Goal: Task Accomplishment & Management: Use online tool/utility

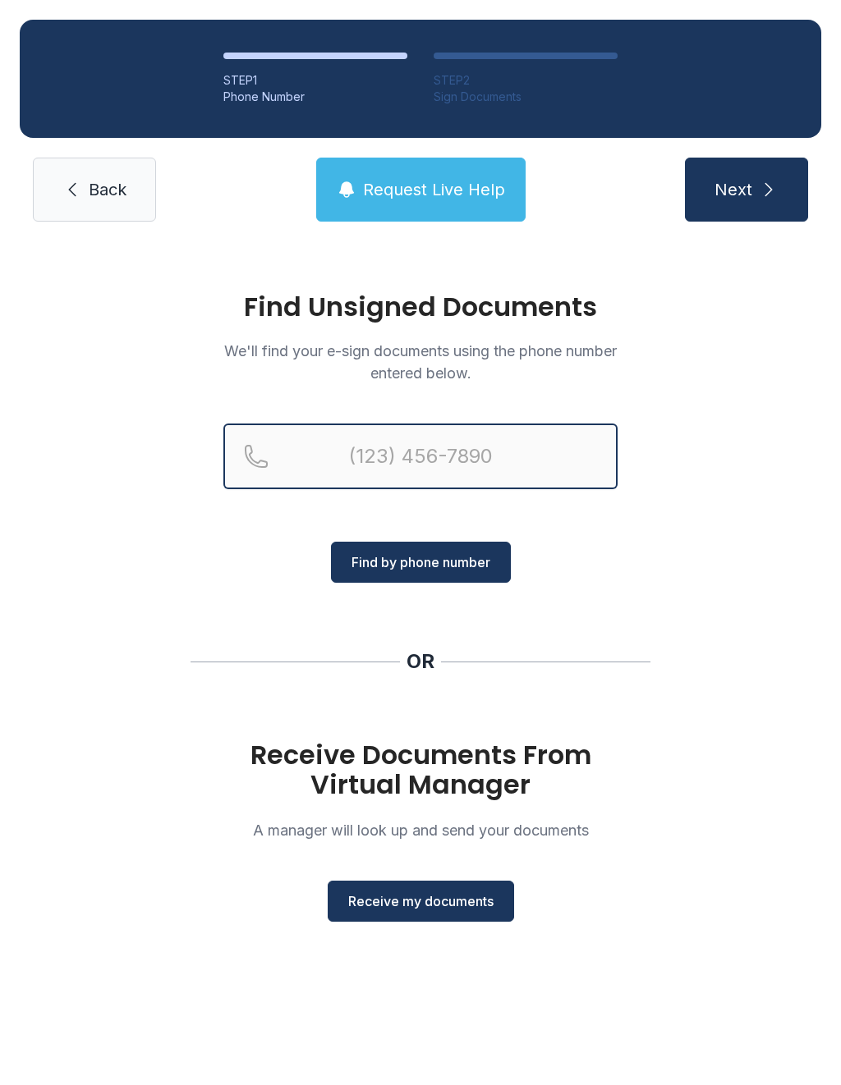
click at [388, 465] on input "Reservation phone number" at bounding box center [420, 457] width 394 height 66
type input "[PHONE_NUMBER]"
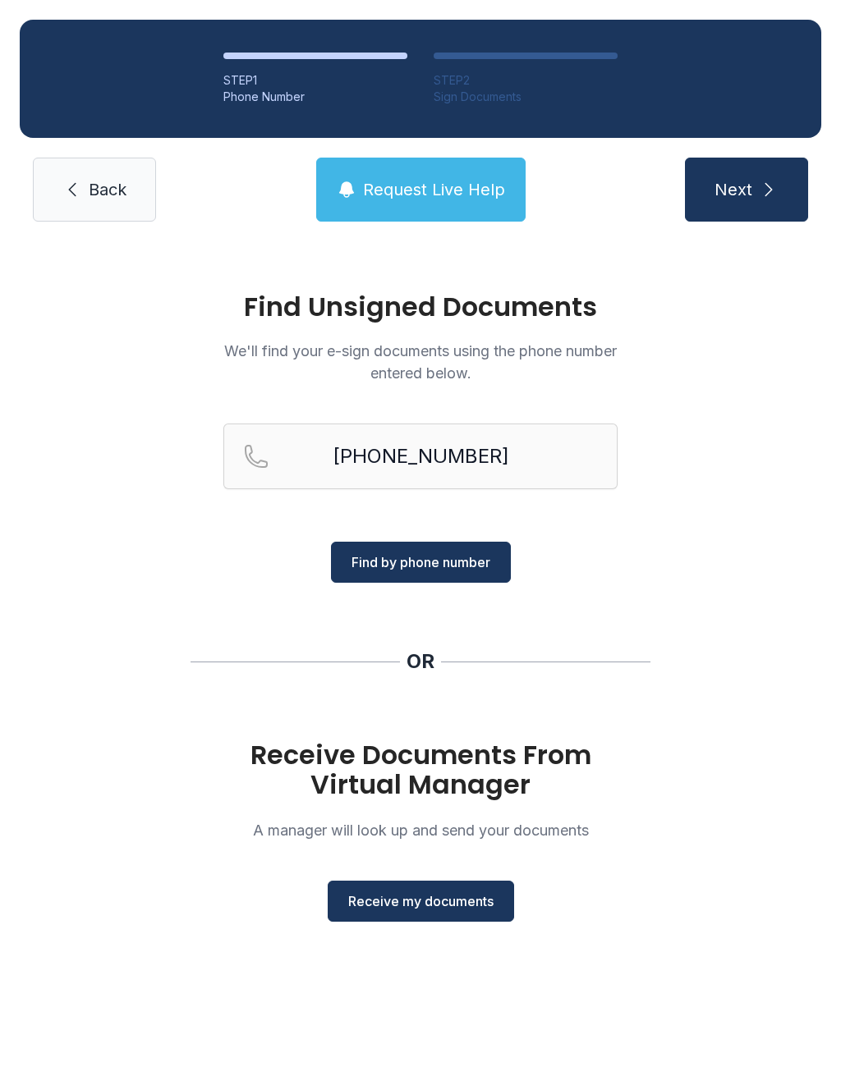
click at [758, 170] on button "Next" at bounding box center [746, 190] width 123 height 64
click at [450, 905] on span "Receive my documents" at bounding box center [420, 902] width 145 height 20
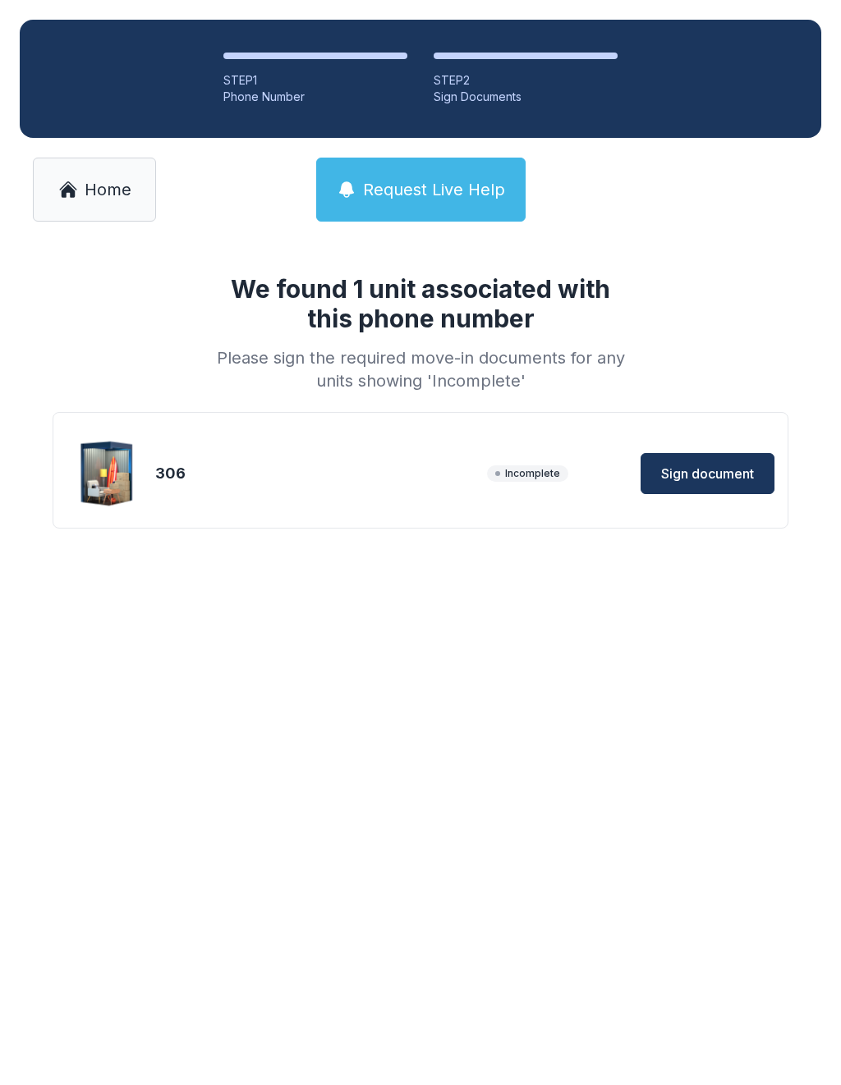
click at [706, 470] on span "Sign document" at bounding box center [707, 474] width 93 height 20
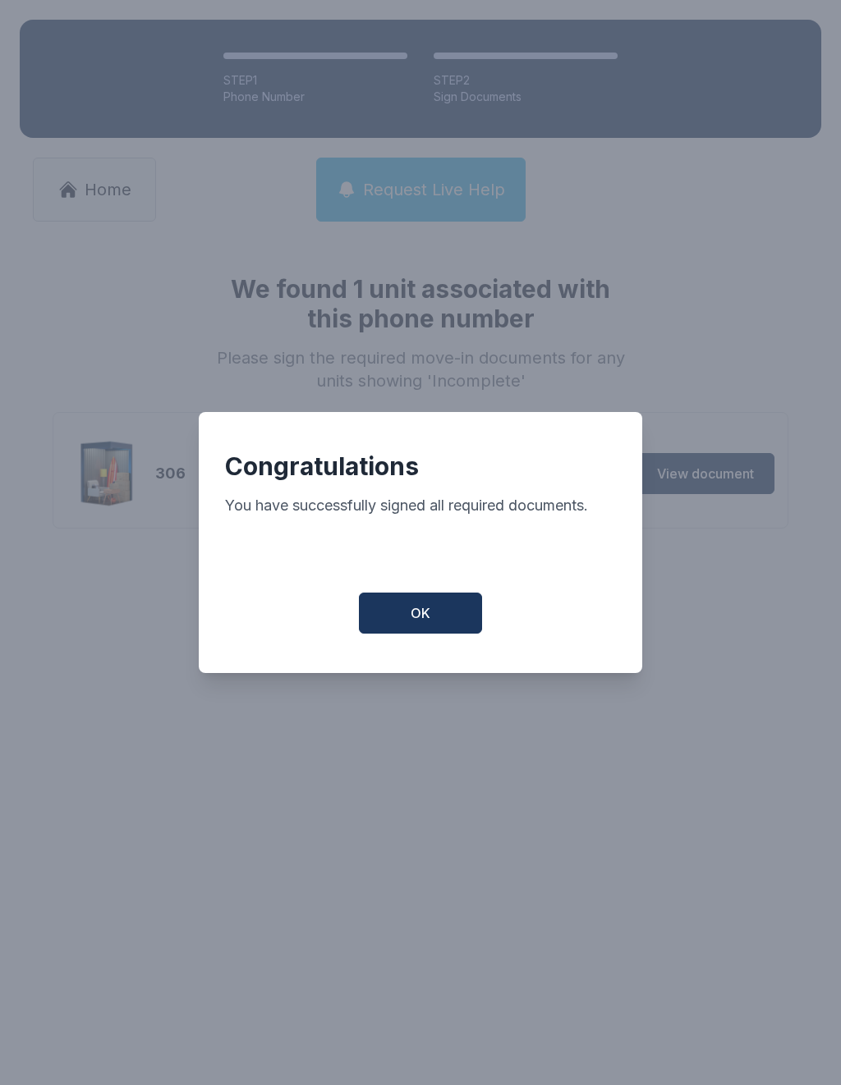
click at [410, 610] on button "OK" at bounding box center [420, 613] width 123 height 41
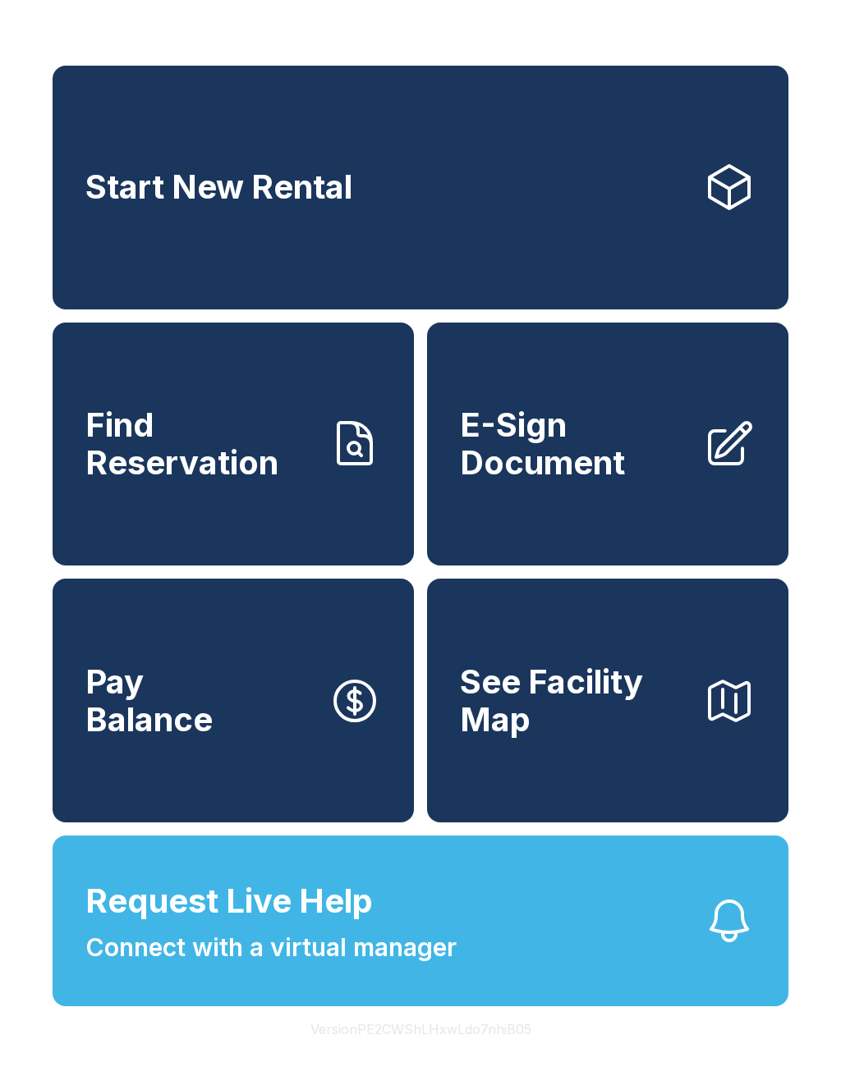
click at [555, 481] on span "E-Sign Document" at bounding box center [575, 443] width 230 height 75
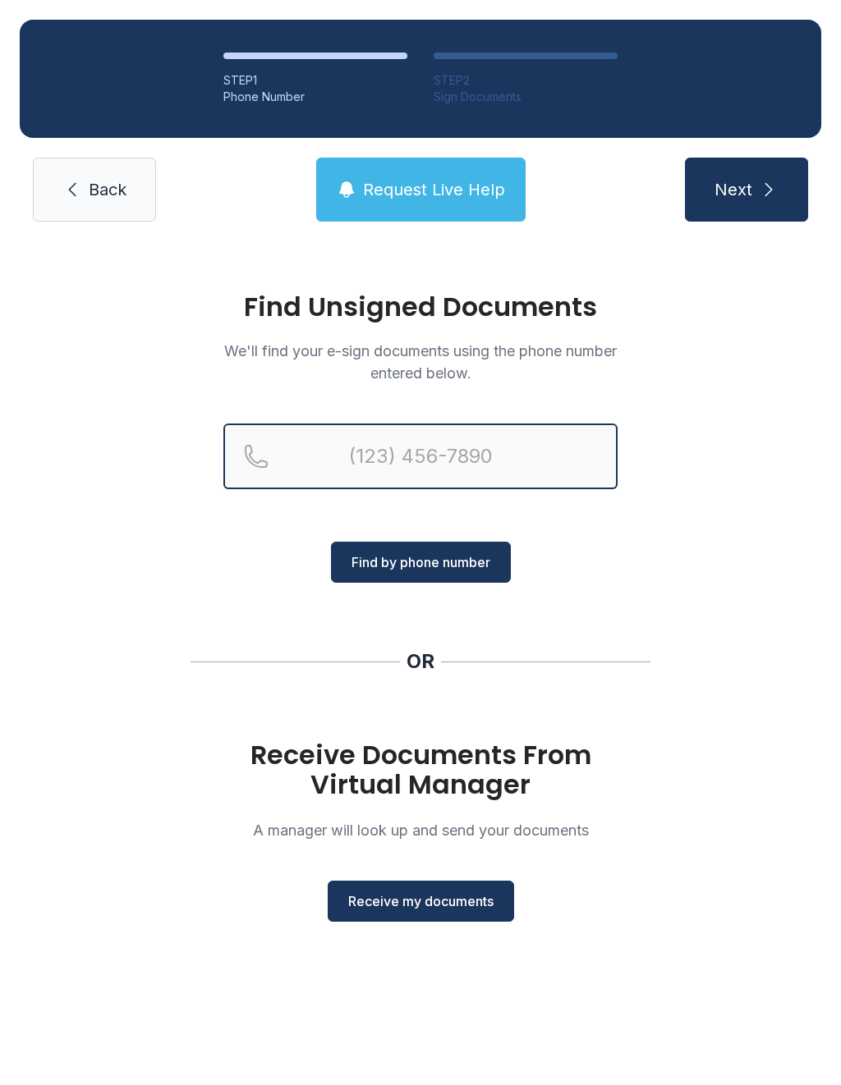
click at [360, 453] on input "Reservation phone number" at bounding box center [420, 457] width 394 height 66
type input "[PHONE_NUMBER]"
click at [745, 190] on button "Next" at bounding box center [746, 190] width 123 height 64
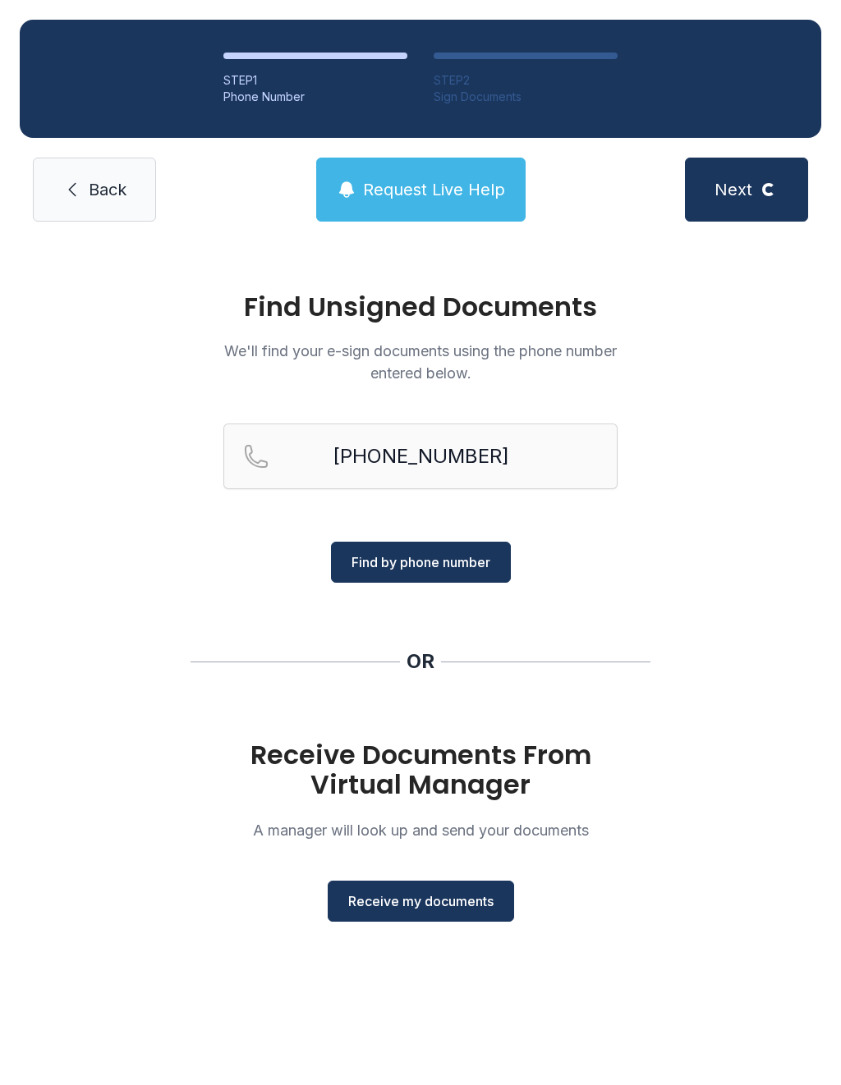
click at [415, 562] on span "Find by phone number" at bounding box center [420, 563] width 139 height 20
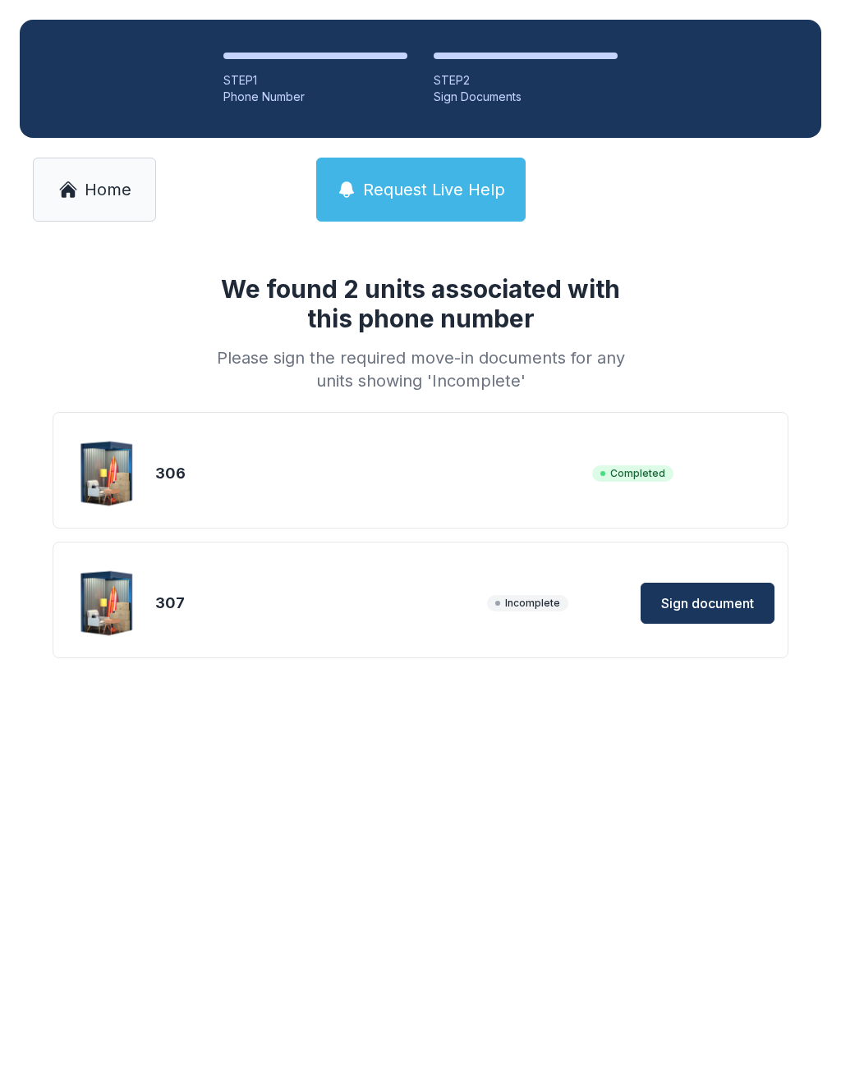
click at [688, 597] on span "Sign document" at bounding box center [707, 604] width 93 height 20
click at [89, 195] on span "Home" at bounding box center [108, 189] width 47 height 23
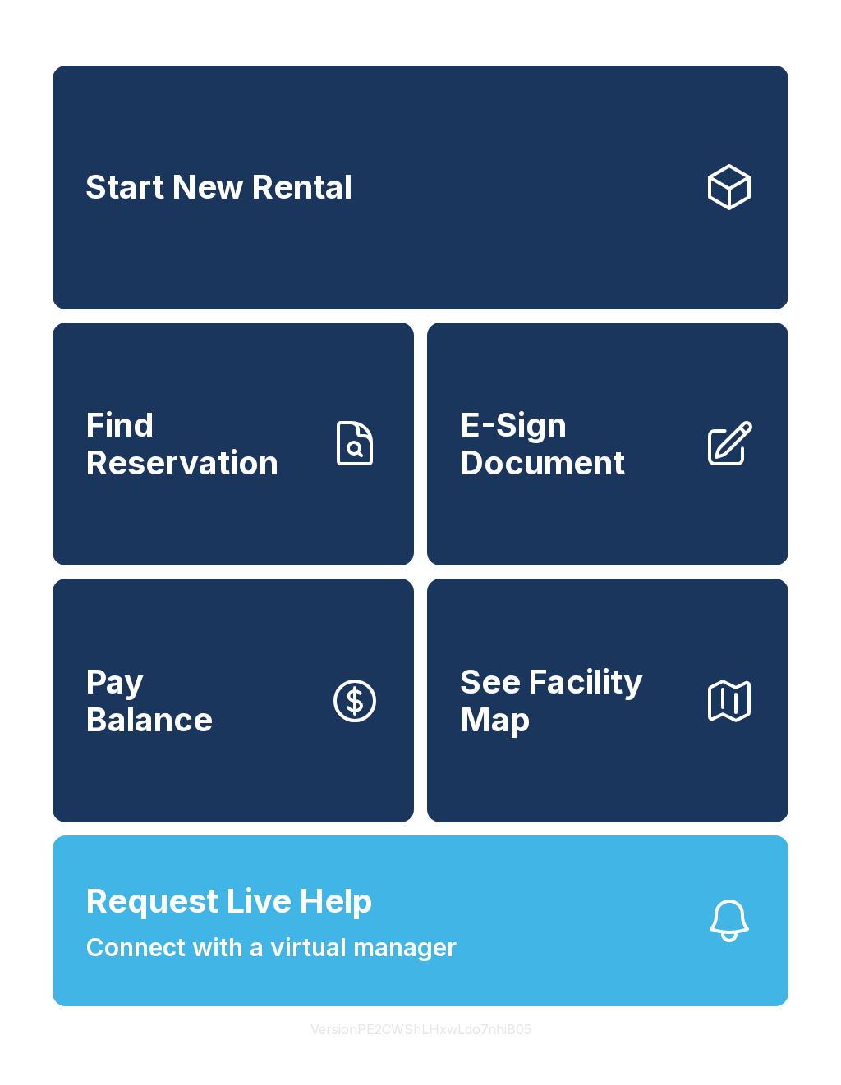
click at [135, 726] on span "Pay Balance" at bounding box center [148, 700] width 127 height 75
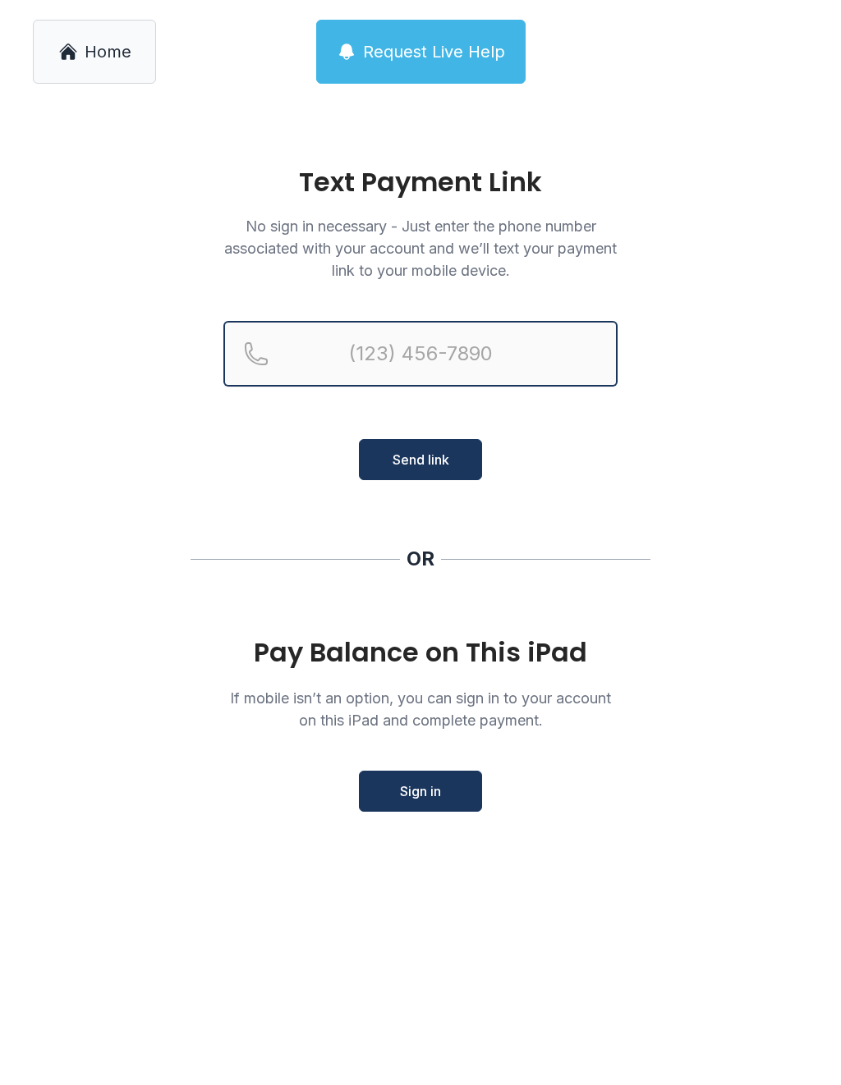
click at [408, 363] on input "Reservation phone number" at bounding box center [420, 354] width 394 height 66
type input "("
